Goal: Check status

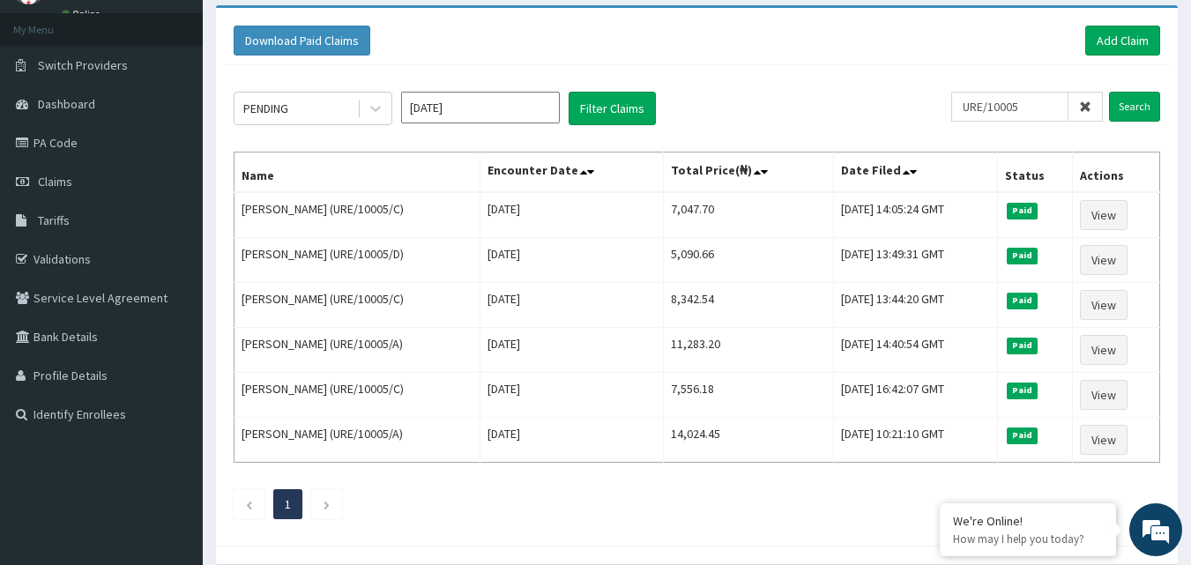
scroll to position [88, 0]
click at [374, 105] on icon at bounding box center [376, 109] width 18 height 18
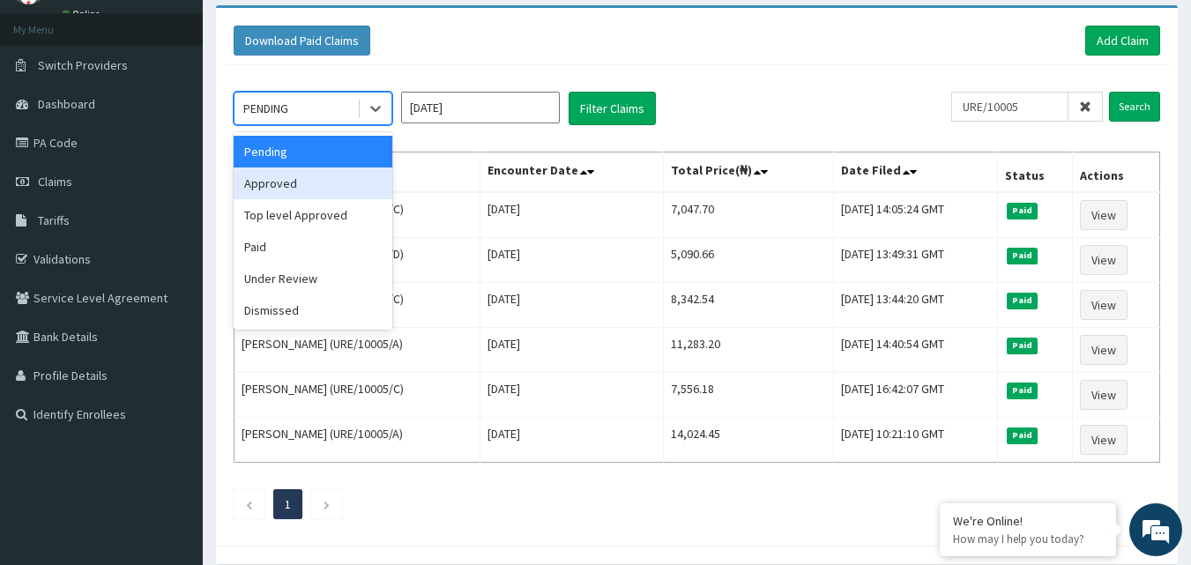
click at [330, 174] on div "Approved" at bounding box center [313, 184] width 159 height 32
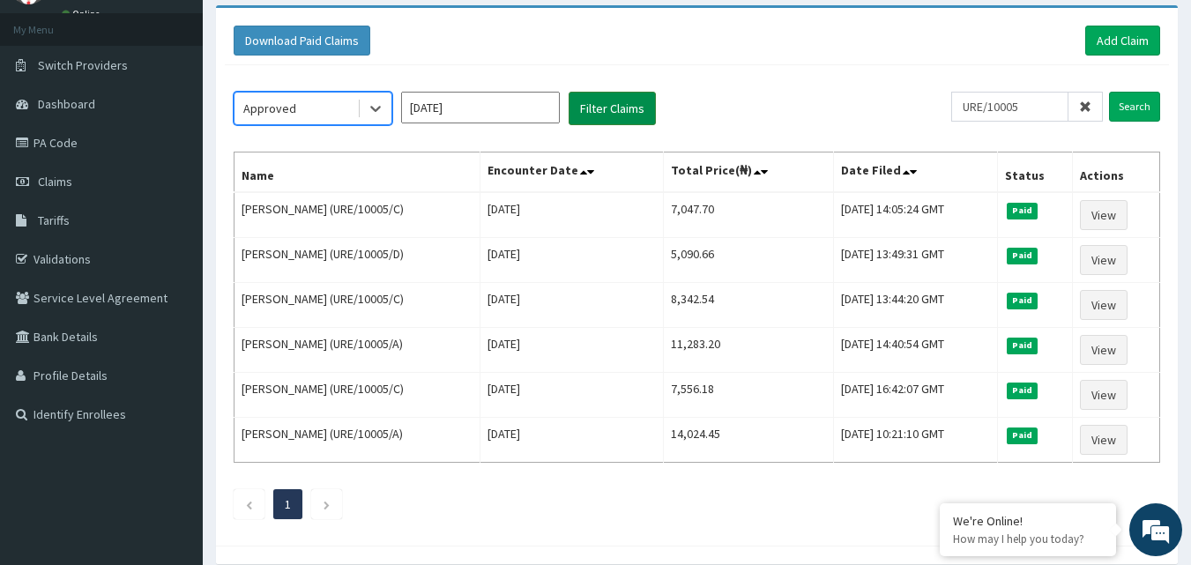
click at [590, 119] on button "Filter Claims" at bounding box center [612, 109] width 87 height 34
click at [581, 101] on button "Filter Claims" at bounding box center [612, 109] width 87 height 34
